Goal: Obtain resource: Download file/media

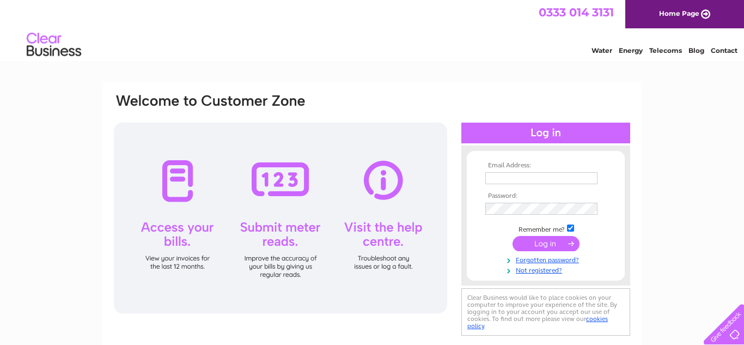
type input "karendrewlee@gmail.com"
click at [561, 243] on input "submit" at bounding box center [546, 243] width 67 height 15
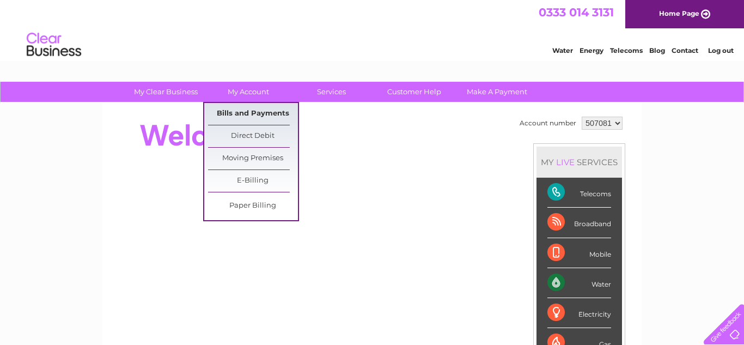
click at [256, 113] on link "Bills and Payments" at bounding box center [253, 114] width 90 height 22
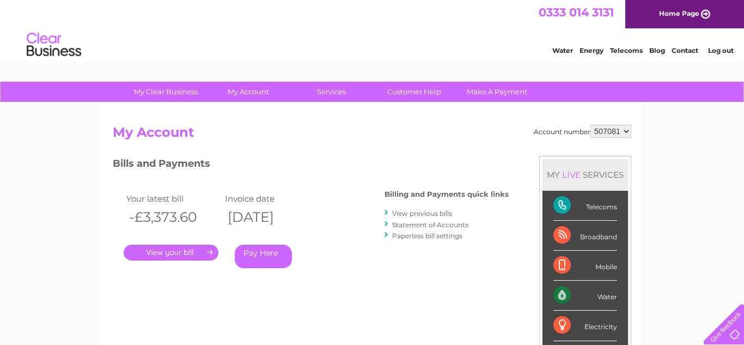
click at [169, 248] on link "." at bounding box center [171, 253] width 95 height 16
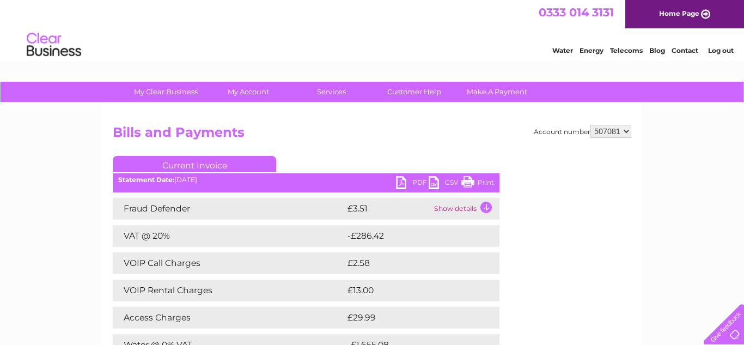
click at [529, 263] on div "Account number 507081 Bills and Payments Current Invoice PDF CSV Print" at bounding box center [372, 278] width 519 height 306
click at [400, 180] on link "PDF" at bounding box center [412, 184] width 33 height 16
click at [434, 184] on link "CSV" at bounding box center [445, 184] width 33 height 16
